Goal: Check status: Check status

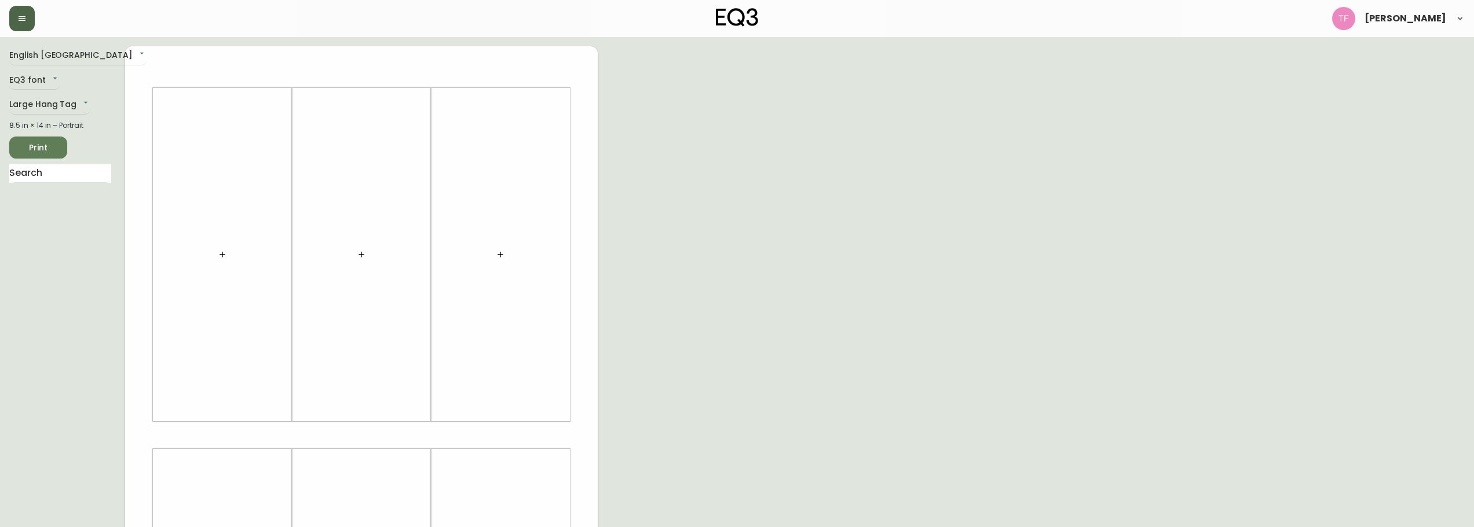
click at [29, 20] on button "button" at bounding box center [21, 18] width 25 height 25
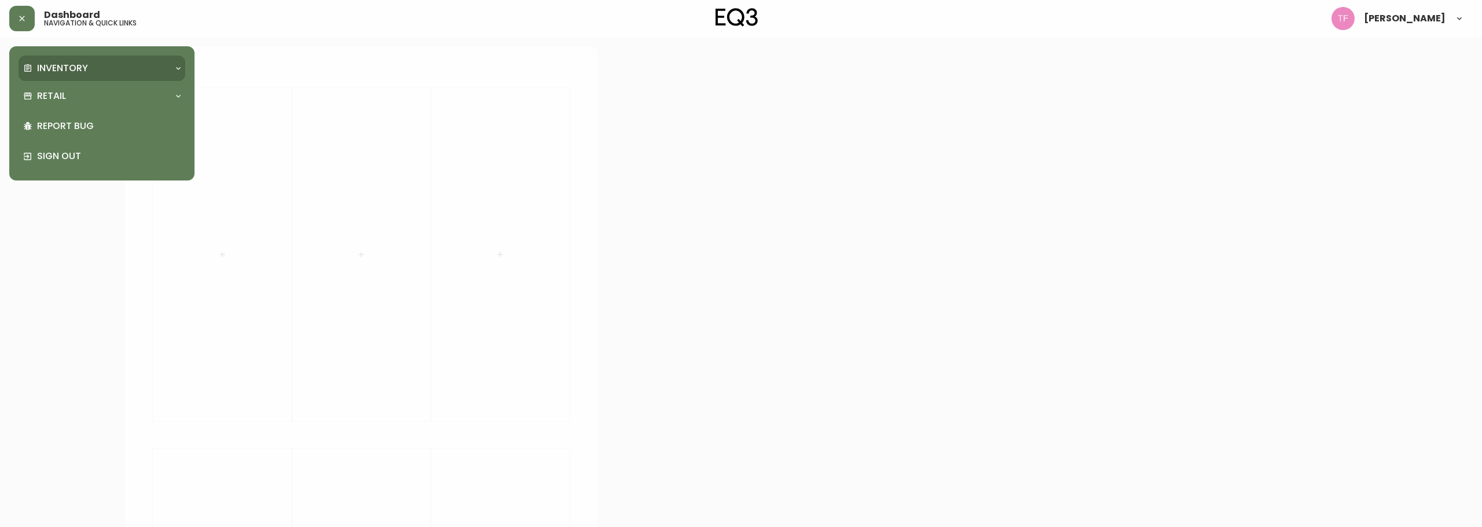
click at [44, 71] on p "Inventory" at bounding box center [62, 68] width 51 height 13
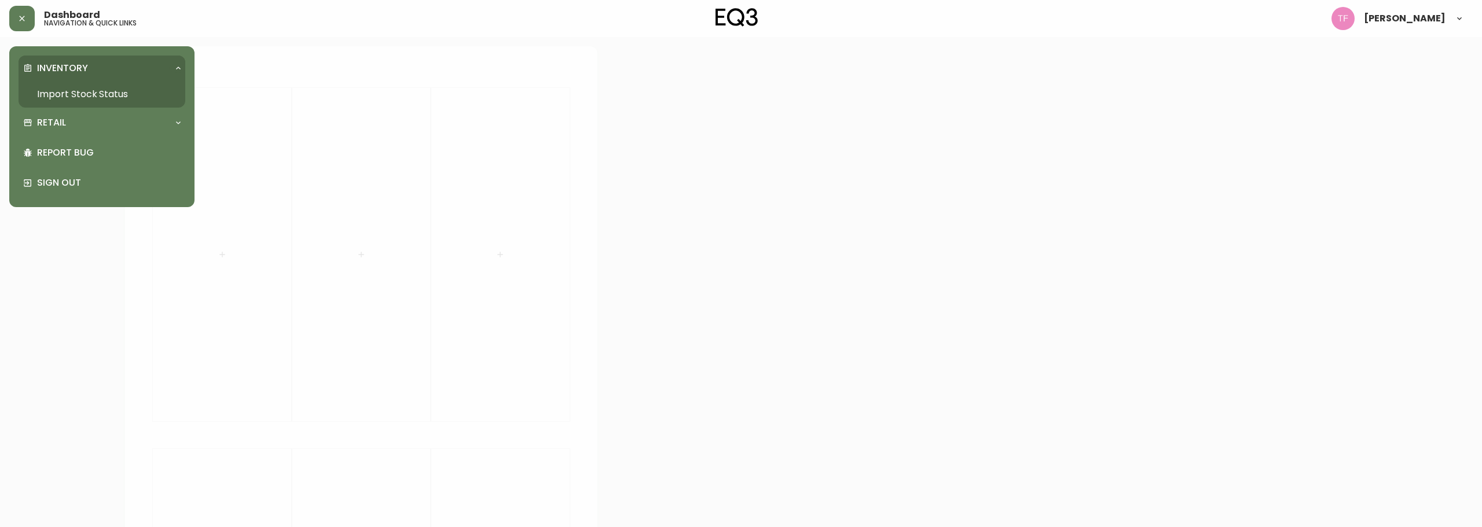
click at [109, 91] on link "Import Stock Status" at bounding box center [102, 94] width 167 height 27
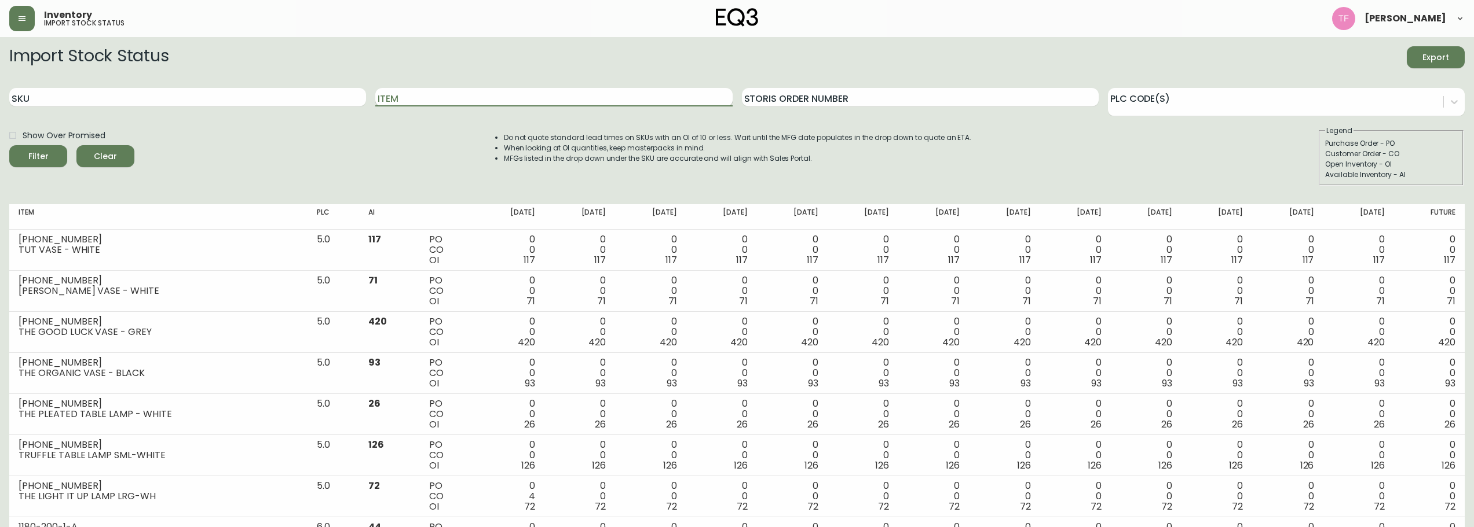
click at [486, 90] on input "Item" at bounding box center [553, 97] width 357 height 19
click at [9, 145] on button "Filter" at bounding box center [38, 156] width 58 height 22
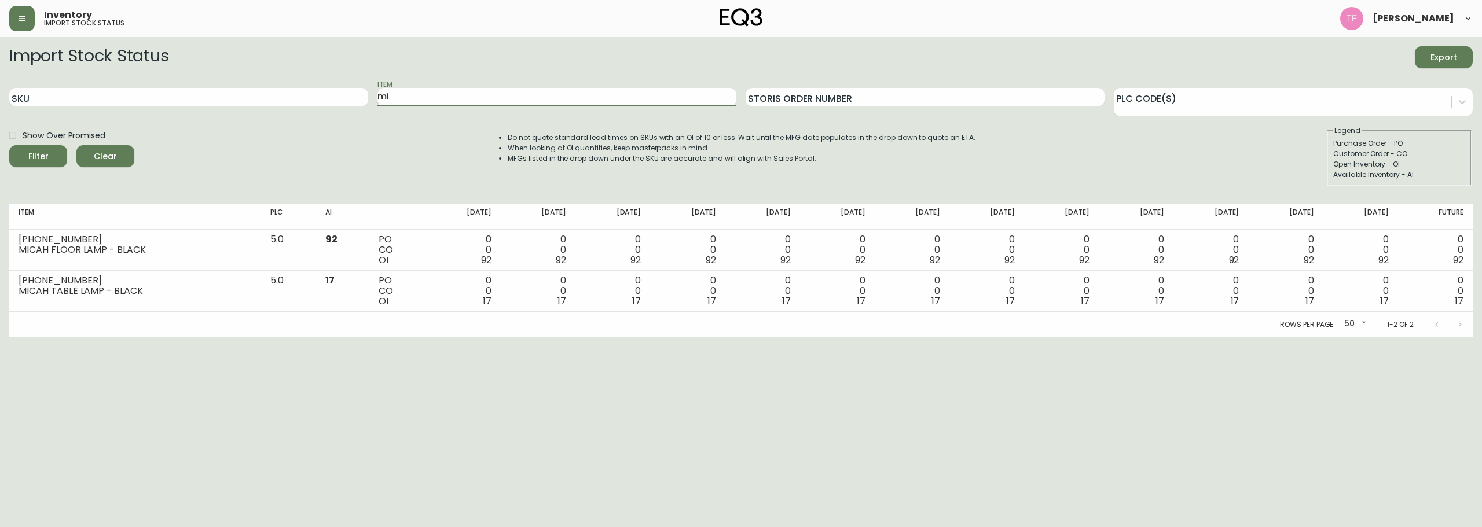
type input "m"
click at [9, 145] on button "Filter" at bounding box center [38, 156] width 58 height 22
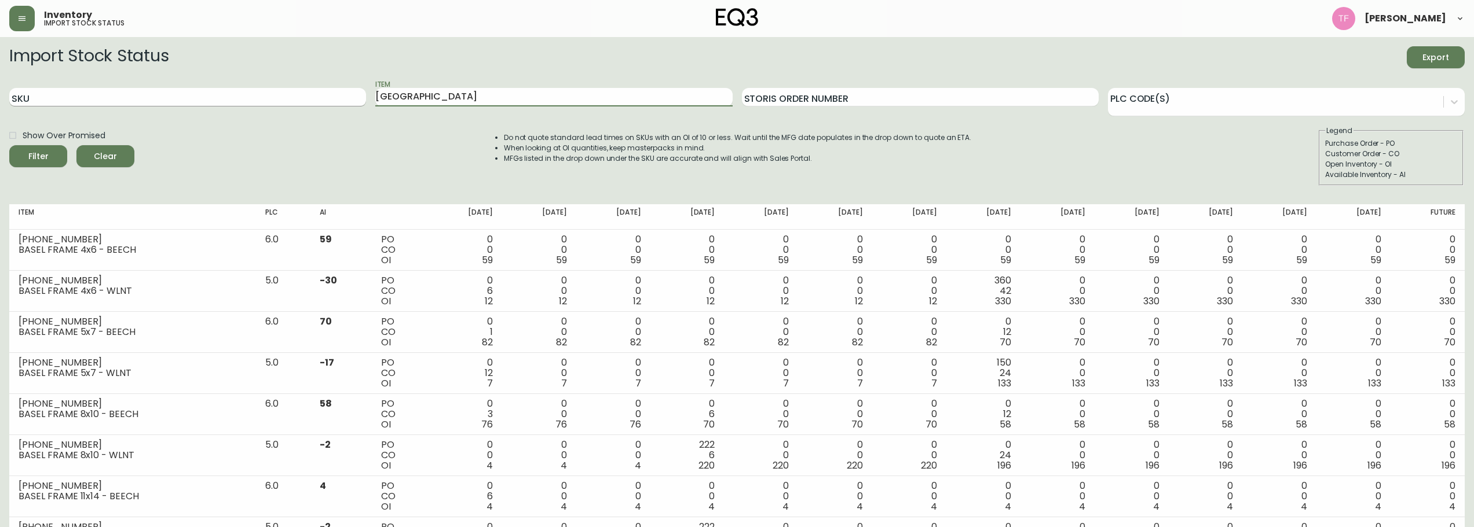
drag, startPoint x: 440, startPoint y: 96, endPoint x: 290, endPoint y: 94, distance: 150.0
click at [290, 96] on div "SKU Item basel Storis Order Number PLC Code(s)" at bounding box center [736, 98] width 1455 height 38
type input "harvest"
click at [9, 145] on button "Filter" at bounding box center [38, 156] width 58 height 22
